Goal: Book appointment/travel/reservation

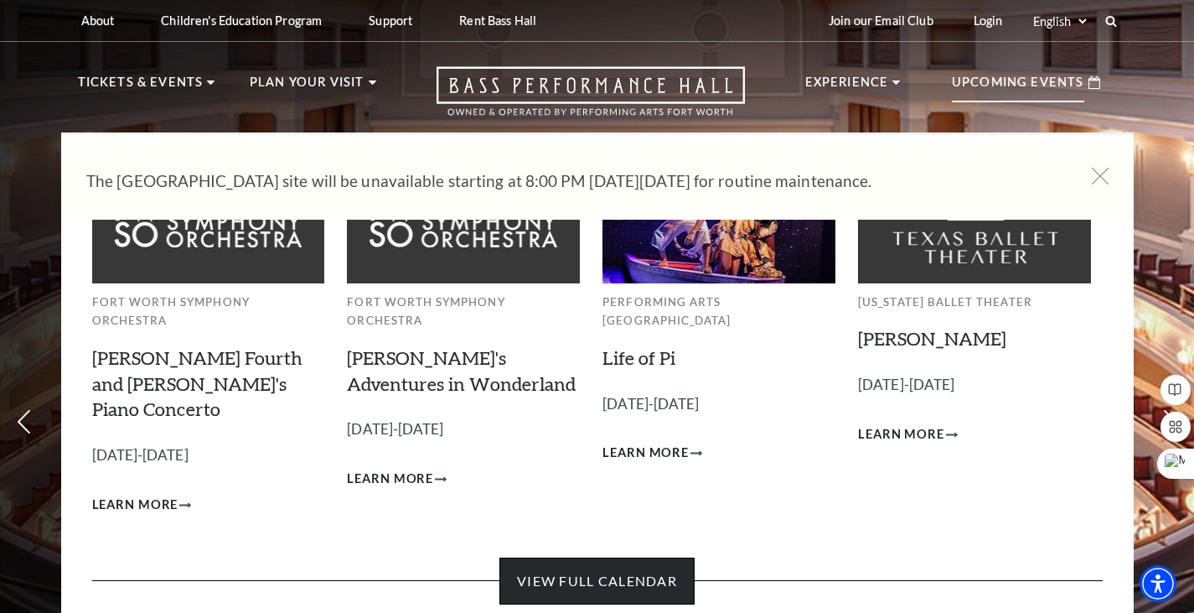
click at [554, 557] on link "View Full Calendar" at bounding box center [596, 580] width 195 height 47
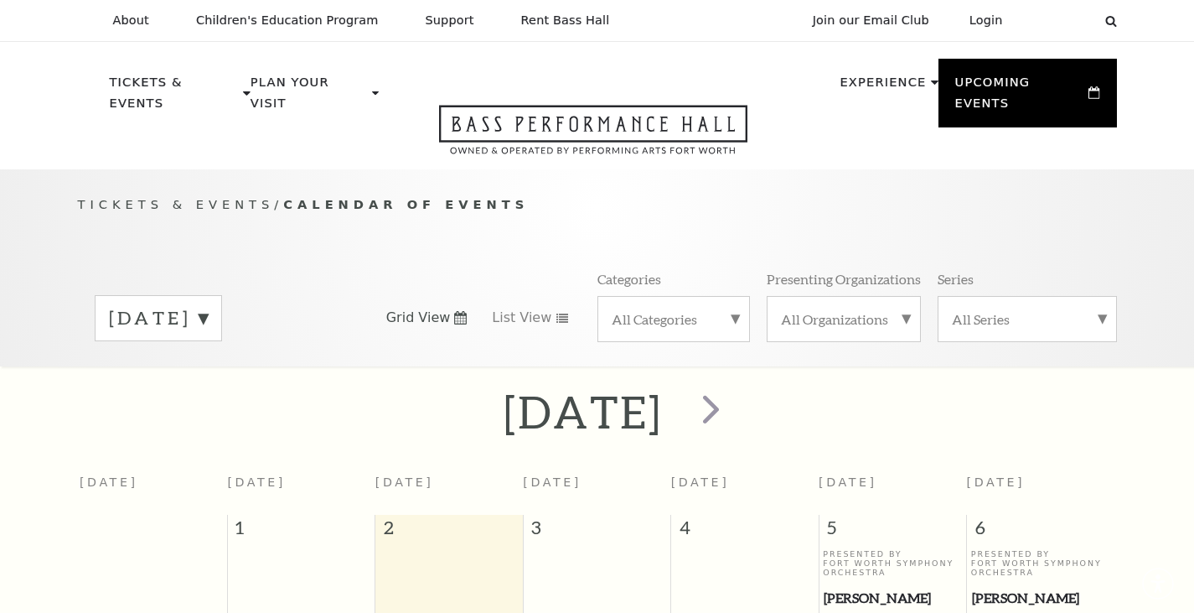
scroll to position [148, 0]
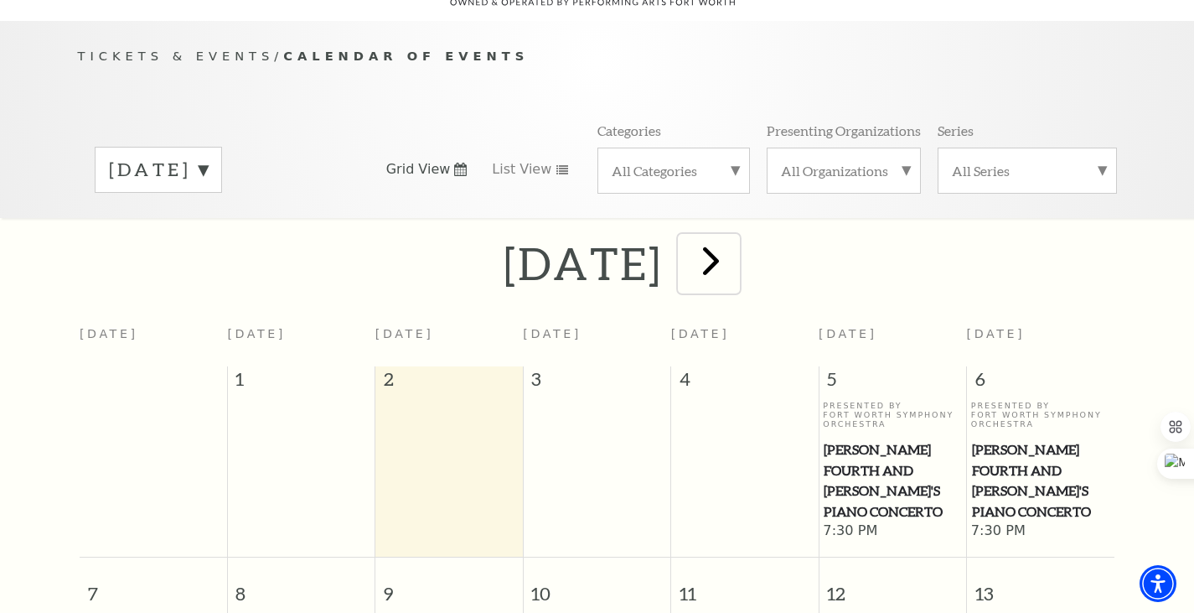
click at [735, 240] on span "next" at bounding box center [711, 260] width 48 height 48
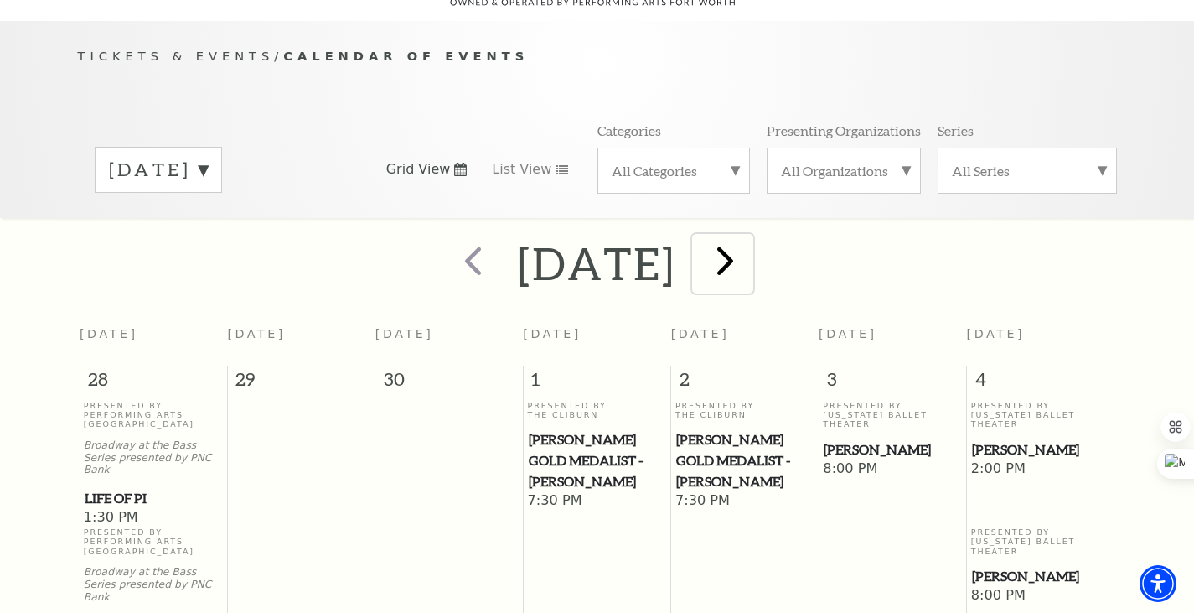
click at [749, 240] on span "next" at bounding box center [725, 260] width 48 height 48
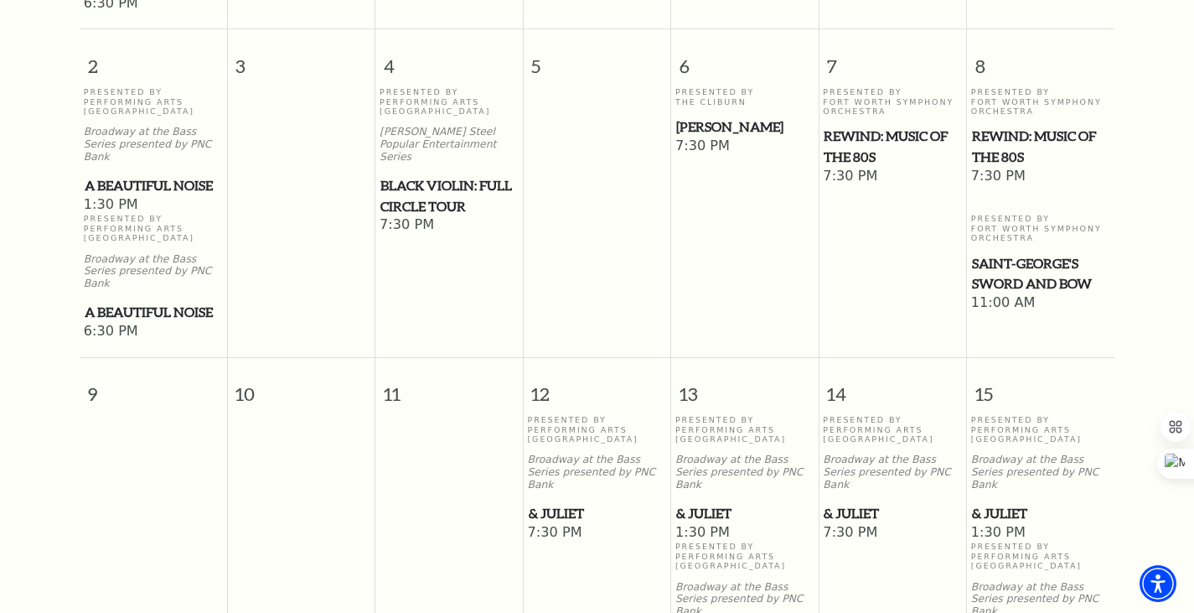
scroll to position [855, 0]
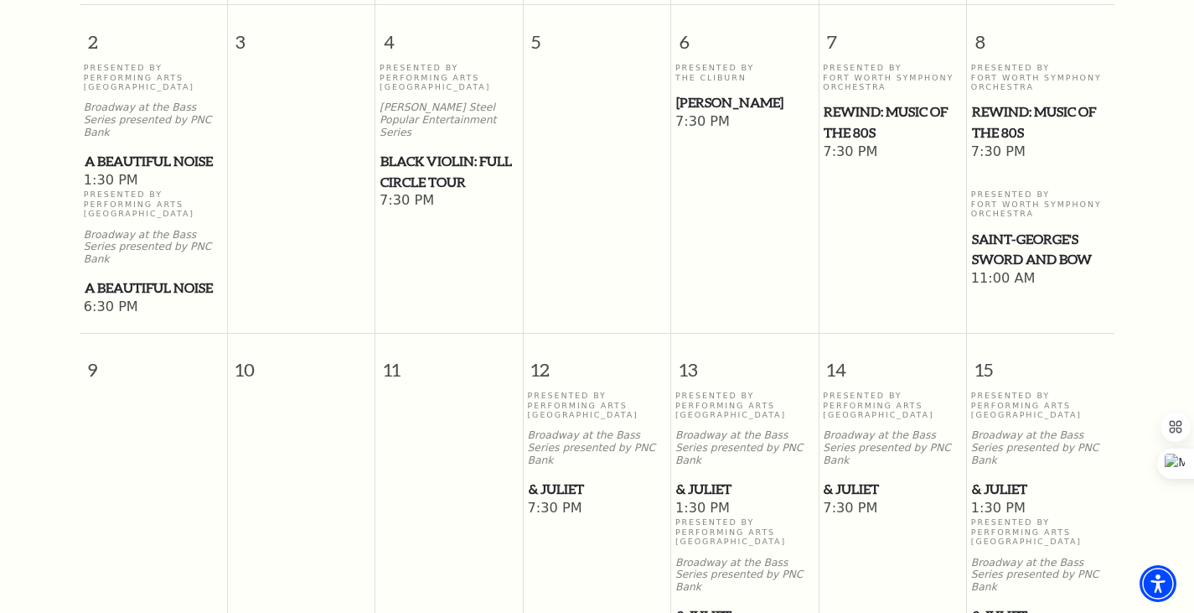
click at [1002, 478] on span "& Juliet" at bounding box center [1040, 488] width 137 height 21
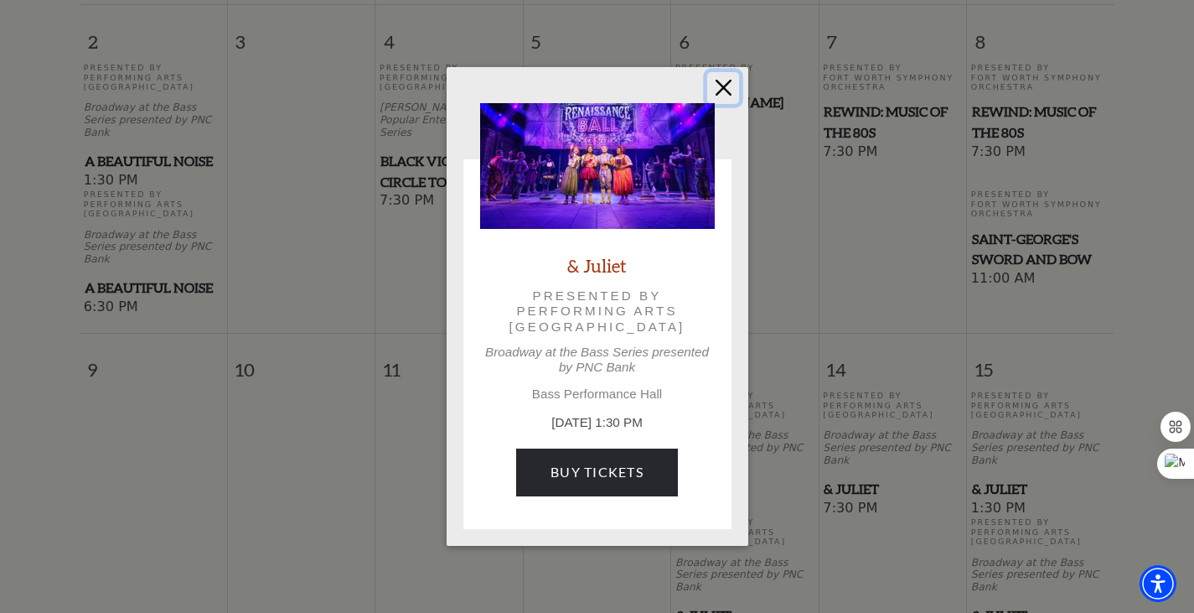
click at [727, 80] on button "Close" at bounding box center [723, 88] width 32 height 32
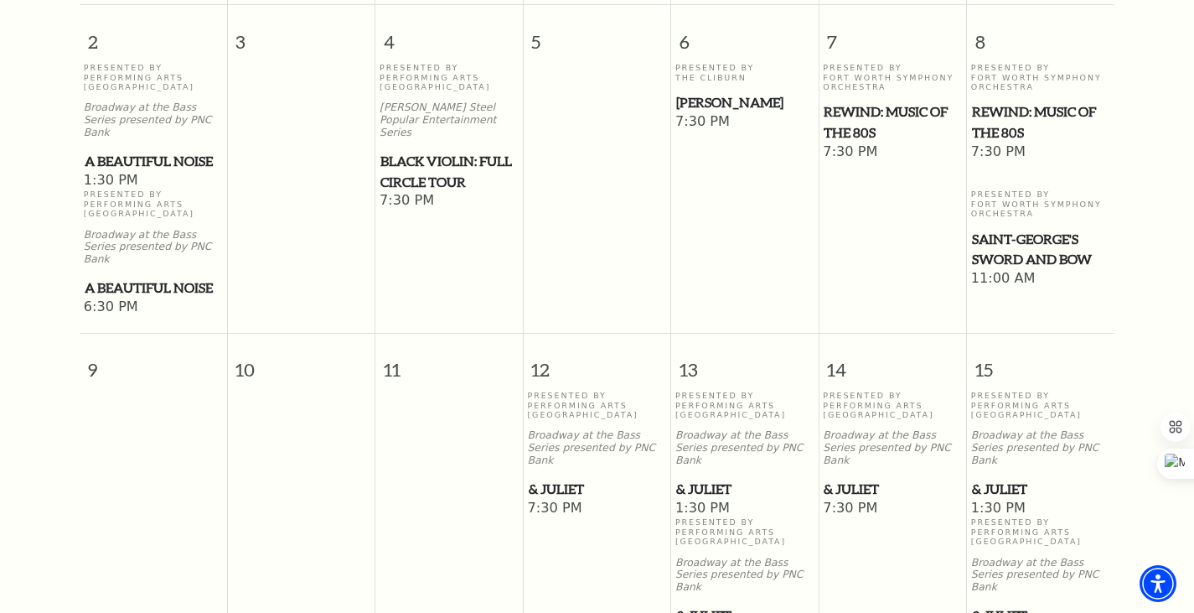
click at [1006, 605] on span "& Juliet" at bounding box center [1040, 615] width 137 height 21
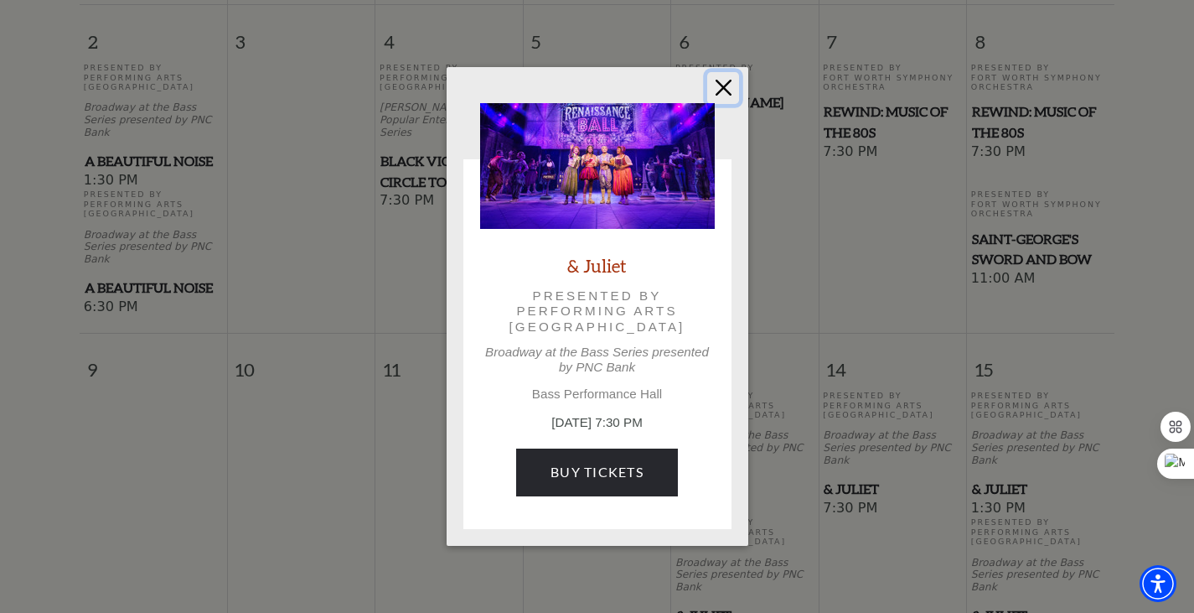
click at [721, 88] on button "Close" at bounding box center [723, 88] width 32 height 32
